Goal: Obtain resource: Download file/media

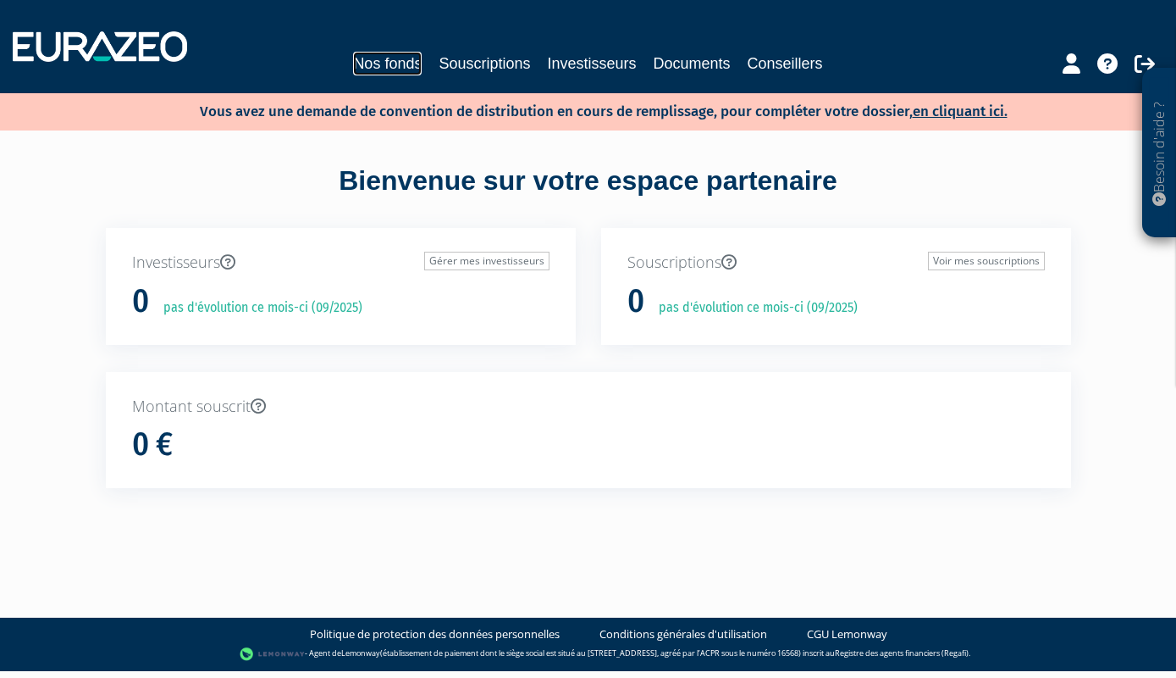
click at [413, 68] on link "Nos fonds" at bounding box center [387, 64] width 69 height 24
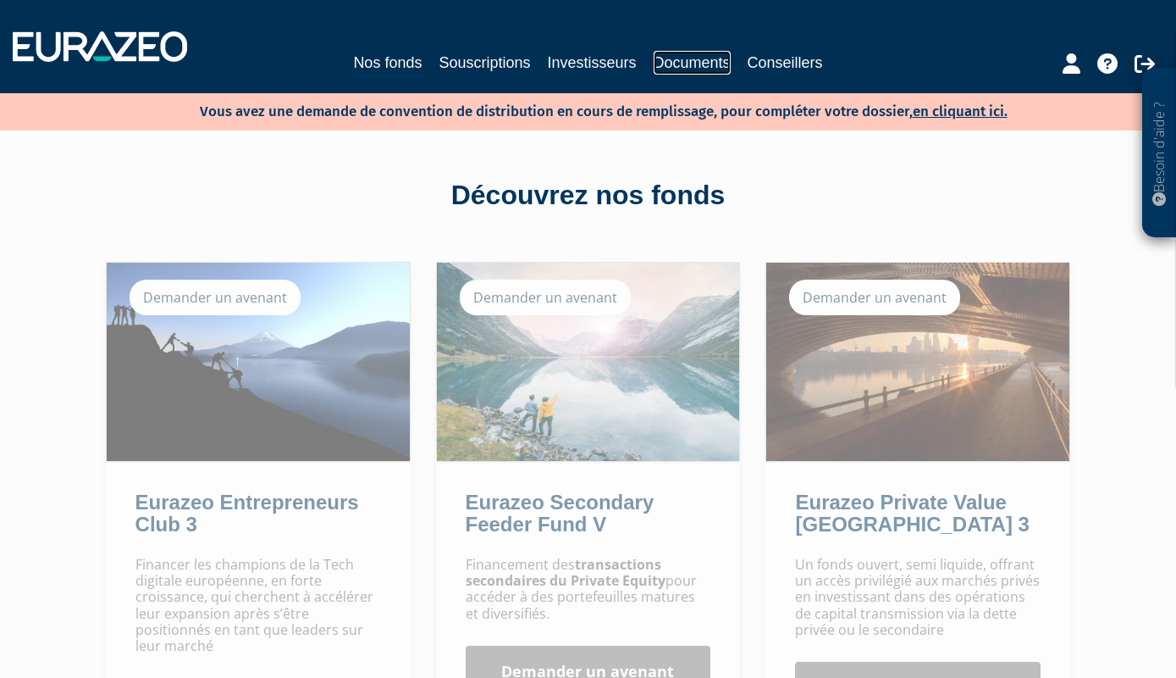
click at [709, 67] on link "Documents" at bounding box center [692, 63] width 77 height 24
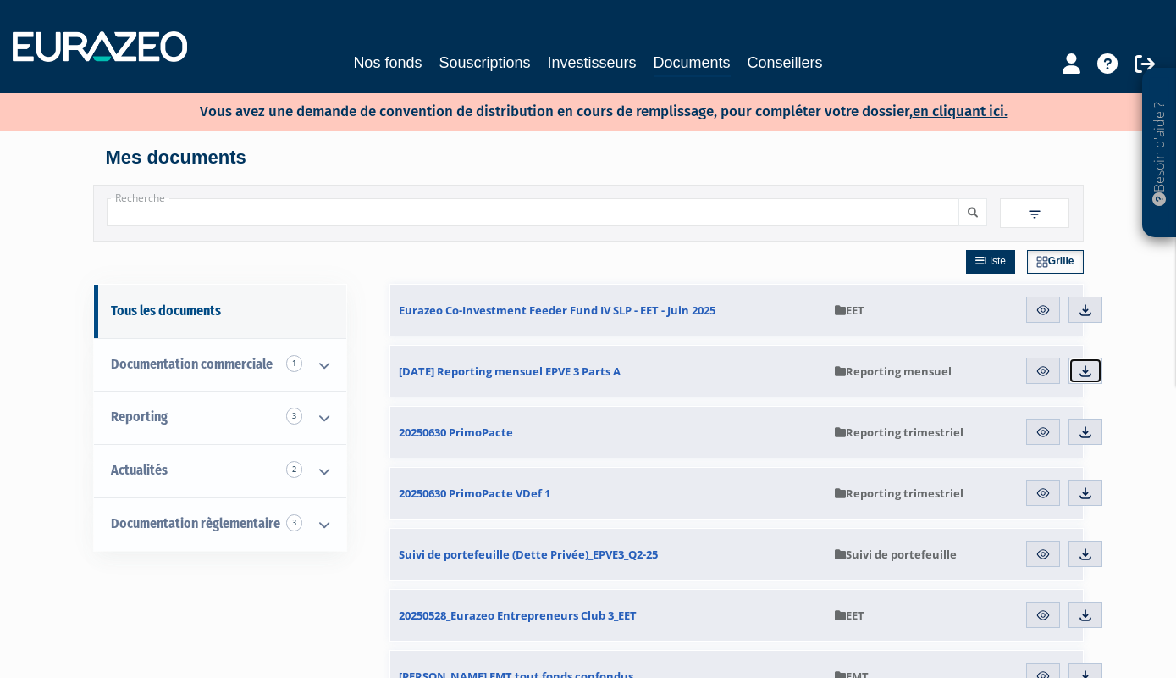
click at [1086, 371] on img at bounding box center [1085, 370] width 15 height 15
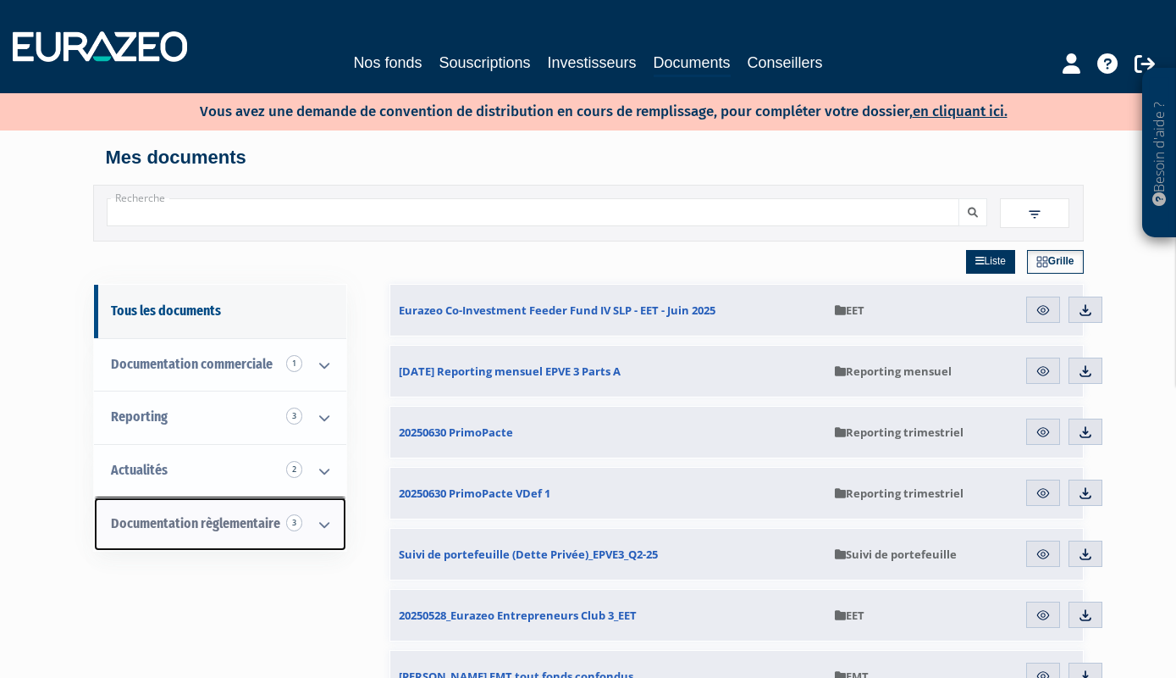
click at [223, 519] on span "Documentation règlementaire 3" at bounding box center [195, 523] width 169 height 16
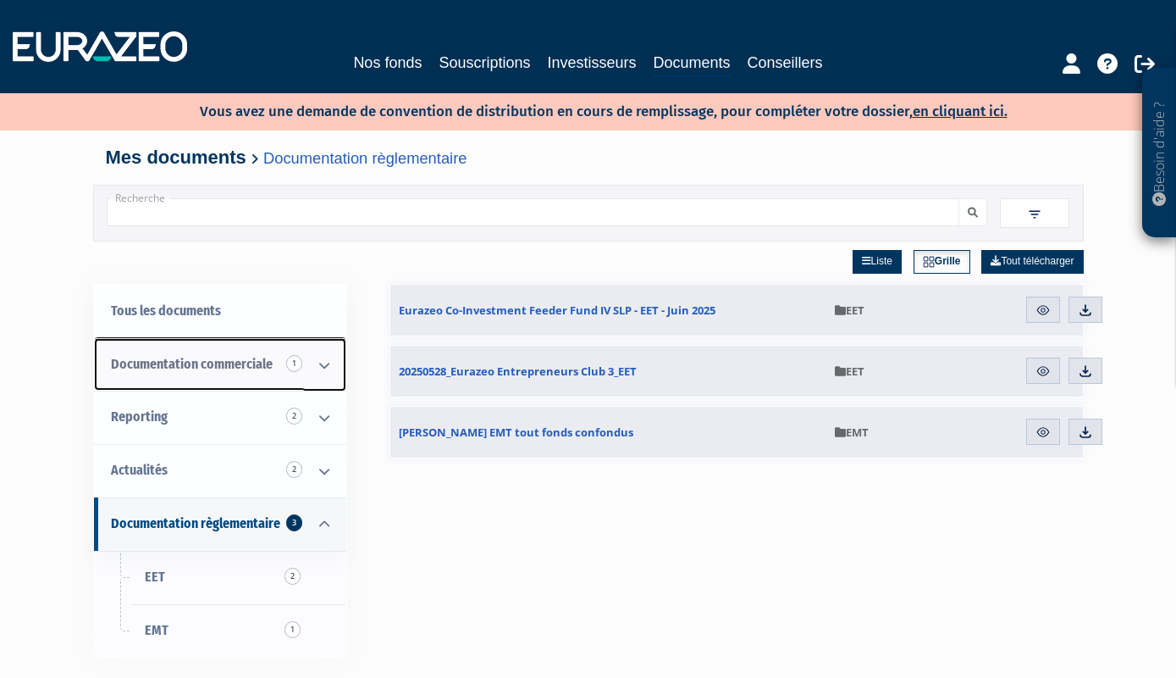
click at [197, 366] on span "Documentation commerciale 1" at bounding box center [192, 364] width 162 height 16
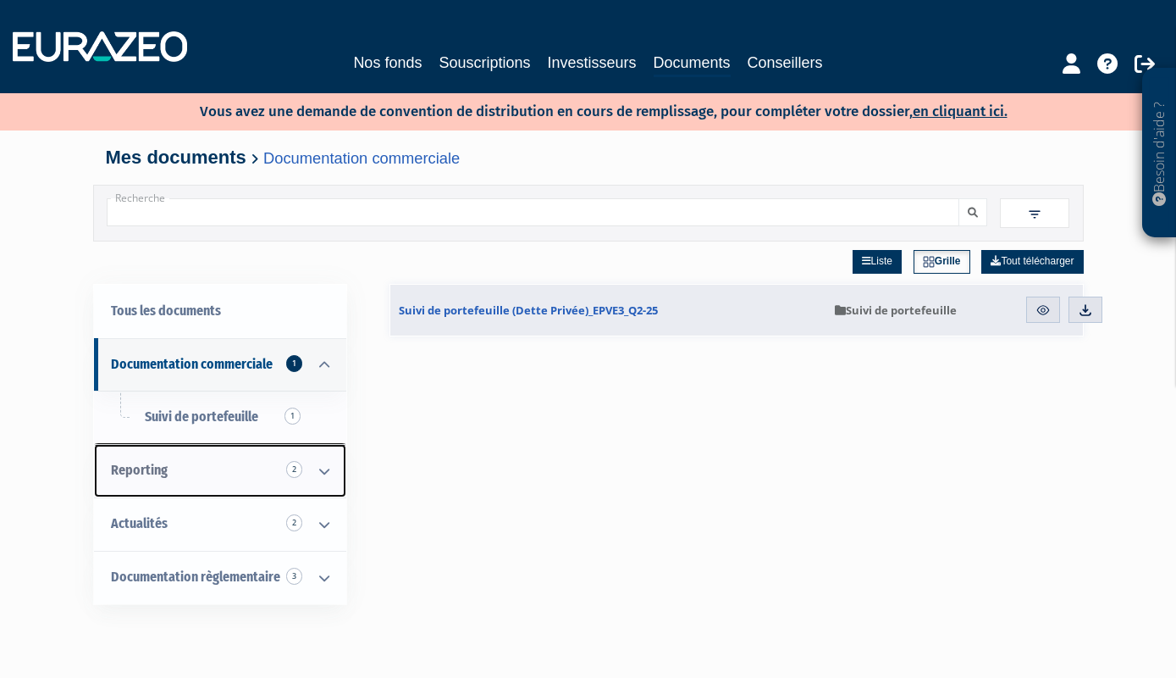
click at [326, 470] on icon at bounding box center [324, 471] width 44 height 53
click at [154, 460] on link "Reporting 2" at bounding box center [220, 470] width 252 height 53
